Goal: Task Accomplishment & Management: Use online tool/utility

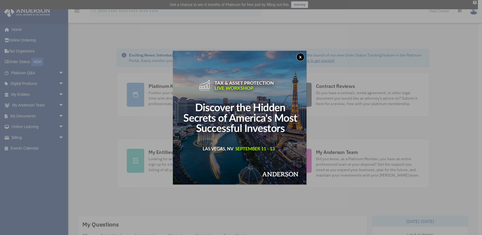
click at [303, 56] on button "x" at bounding box center [301, 57] width 8 height 8
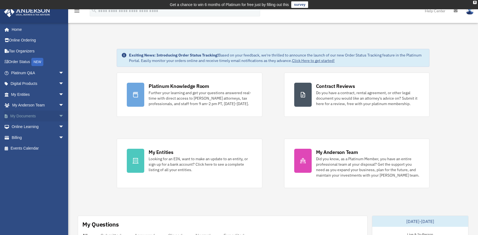
click at [59, 115] on span "arrow_drop_down" at bounding box center [64, 116] width 11 height 11
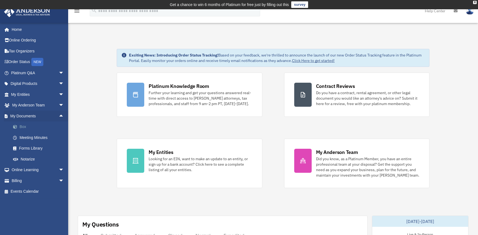
click at [22, 125] on link "Box" at bounding box center [40, 126] width 65 height 11
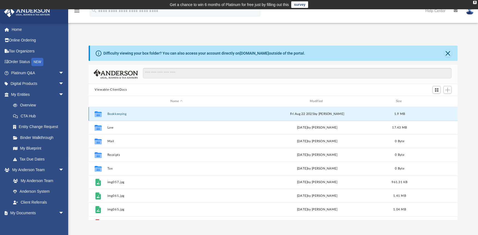
click at [112, 112] on button "Bookkeeping" at bounding box center [177, 114] width 138 height 4
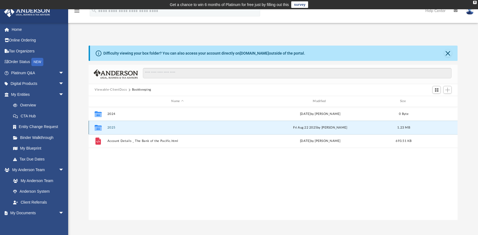
click at [110, 126] on button "2025" at bounding box center [178, 128] width 141 height 4
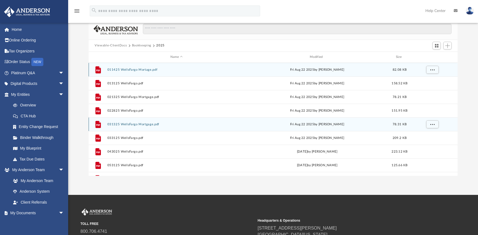
scroll to position [20, 0]
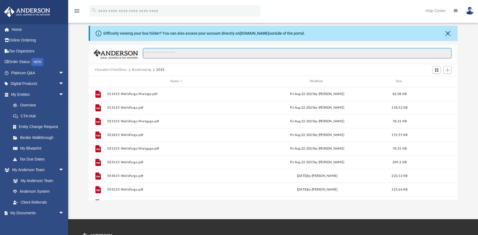
click at [145, 55] on input "Search files and folders" at bounding box center [297, 53] width 309 height 10
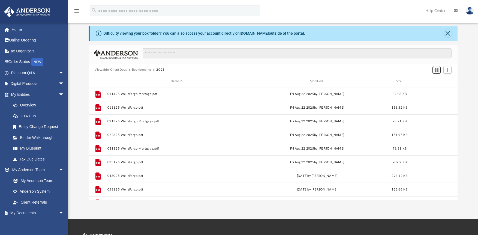
click at [437, 70] on span "Switch to Grid View" at bounding box center [437, 70] width 5 height 5
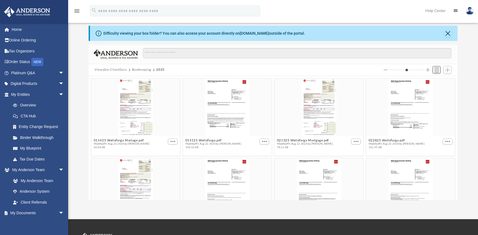
scroll to position [120, 365]
click at [437, 70] on span "Switch to List View" at bounding box center [437, 70] width 5 height 5
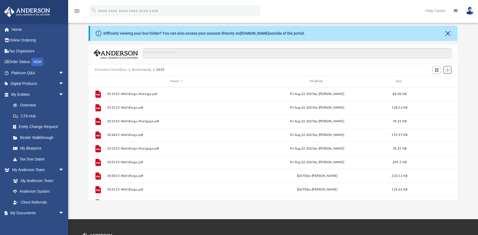
click at [449, 70] on span "Add" at bounding box center [448, 70] width 5 height 5
click at [450, 69] on span "Add" at bounding box center [448, 70] width 5 height 5
click at [438, 80] on li "Upload" at bounding box center [439, 81] width 17 height 6
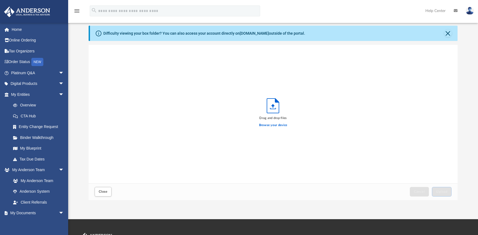
scroll to position [134, 365]
click at [268, 124] on label "Browse your device" at bounding box center [273, 125] width 28 height 5
click at [0, 0] on input "Browse your device" at bounding box center [0, 0] width 0 height 0
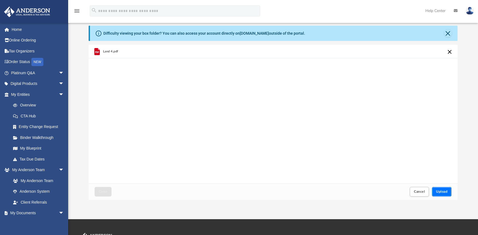
click at [443, 192] on span "Upload" at bounding box center [441, 191] width 11 height 3
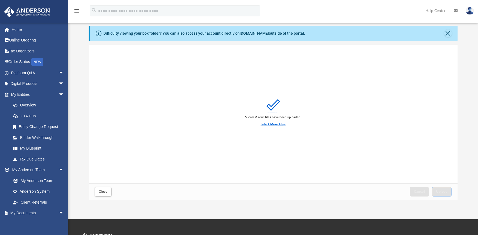
click at [271, 124] on label "Select More Files" at bounding box center [273, 124] width 25 height 5
click at [0, 0] on input "Select More Files" at bounding box center [0, 0] width 0 height 0
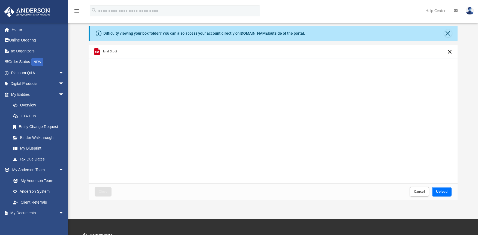
click at [443, 191] on span "Upload" at bounding box center [441, 191] width 11 height 3
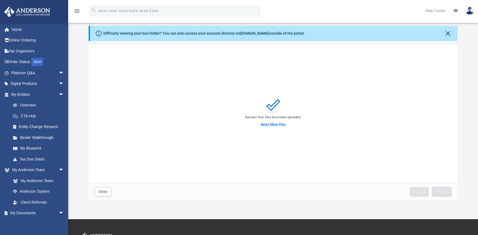
click at [270, 122] on label "Select More Files" at bounding box center [273, 124] width 25 height 5
click at [0, 0] on input "Select More Files" at bounding box center [0, 0] width 0 height 0
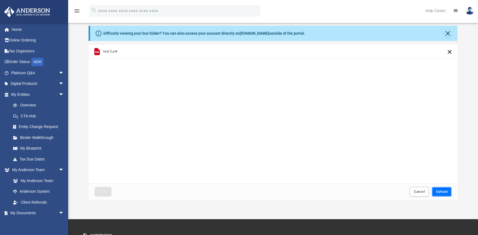
click at [446, 189] on button "Upload" at bounding box center [442, 192] width 20 height 10
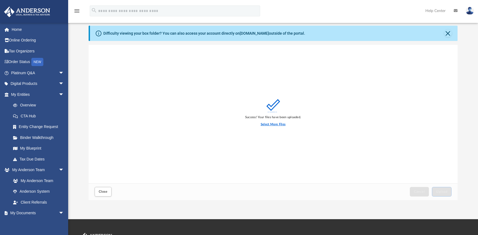
click at [271, 123] on label "Select More Files" at bounding box center [273, 124] width 25 height 5
click at [0, 0] on input "Select More Files" at bounding box center [0, 0] width 0 height 0
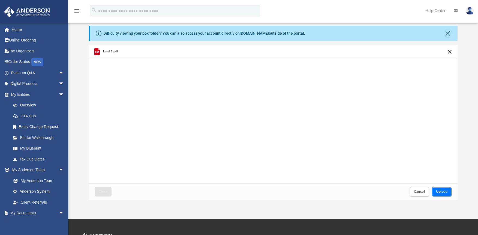
click at [435, 189] on button "Upload" at bounding box center [442, 192] width 20 height 10
click at [100, 192] on span "Close" at bounding box center [103, 191] width 9 height 3
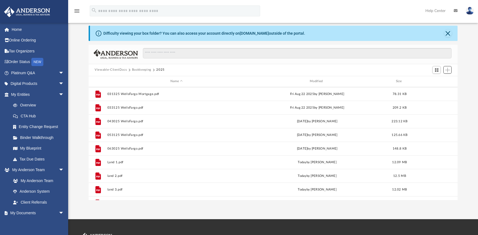
scroll to position [64, 0]
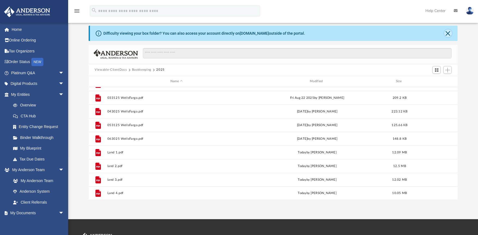
click at [447, 31] on button "Close" at bounding box center [448, 33] width 8 height 8
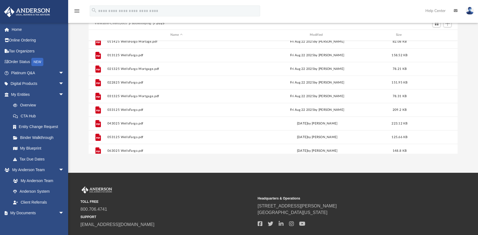
scroll to position [0, 0]
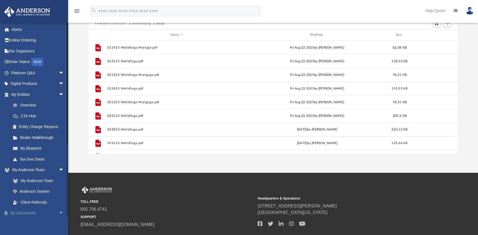
click at [59, 213] on span "arrow_drop_down" at bounding box center [64, 213] width 11 height 11
click at [21, 211] on link "My Documents arrow_drop_up" at bounding box center [38, 213] width 68 height 11
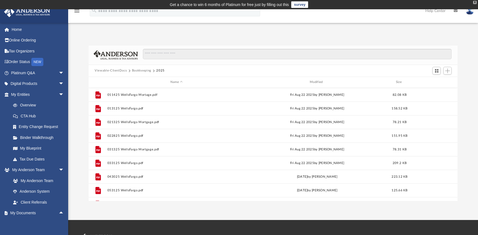
click at [474, 2] on div "X" at bounding box center [475, 2] width 4 height 3
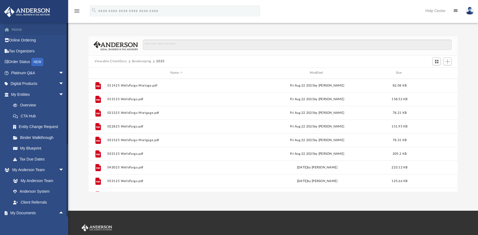
click at [16, 29] on link "Home" at bounding box center [38, 29] width 68 height 11
